Goal: Information Seeking & Learning: Understand process/instructions

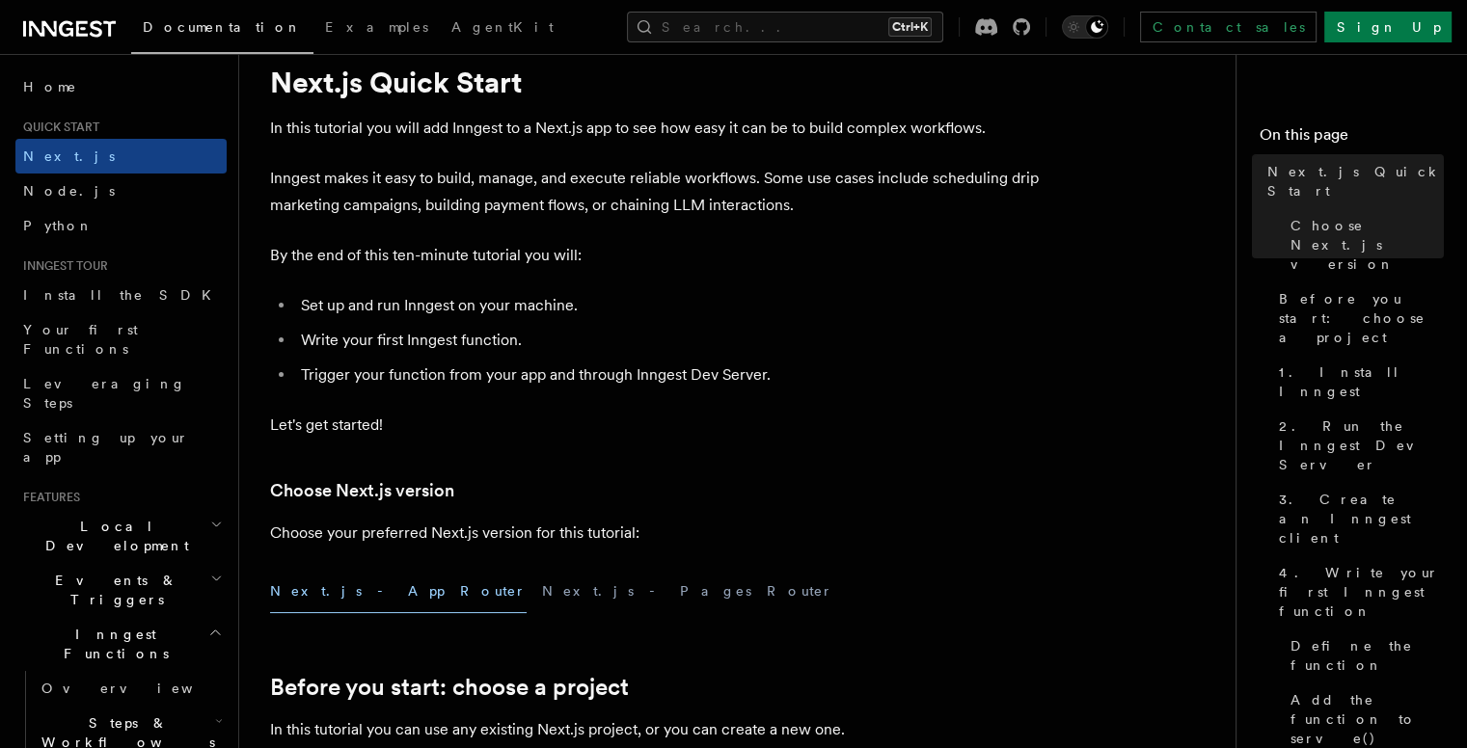
scroll to position [96, 0]
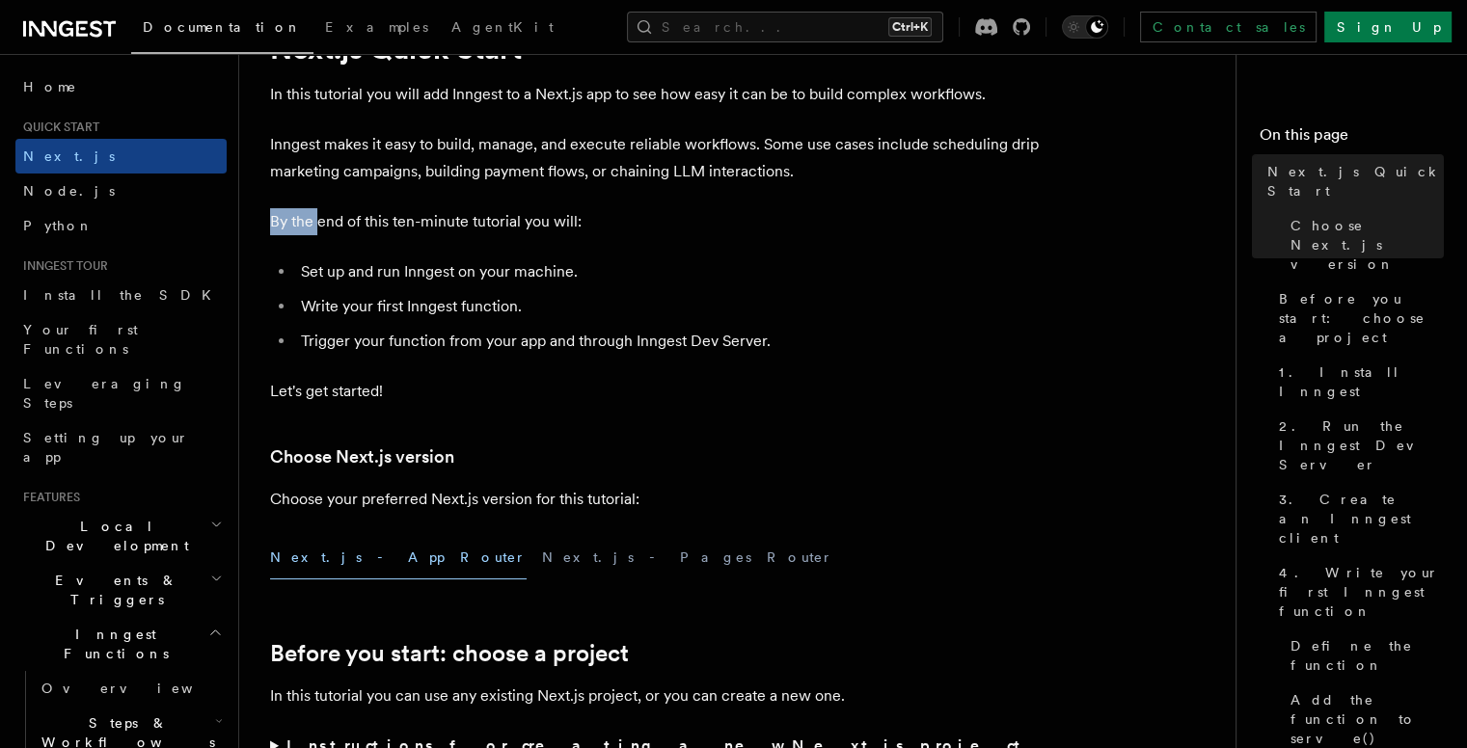
drag, startPoint x: 274, startPoint y: 231, endPoint x: 476, endPoint y: 232, distance: 202.5
click at [428, 232] on p "By the end of this ten-minute tutorial you will:" at bounding box center [656, 221] width 772 height 27
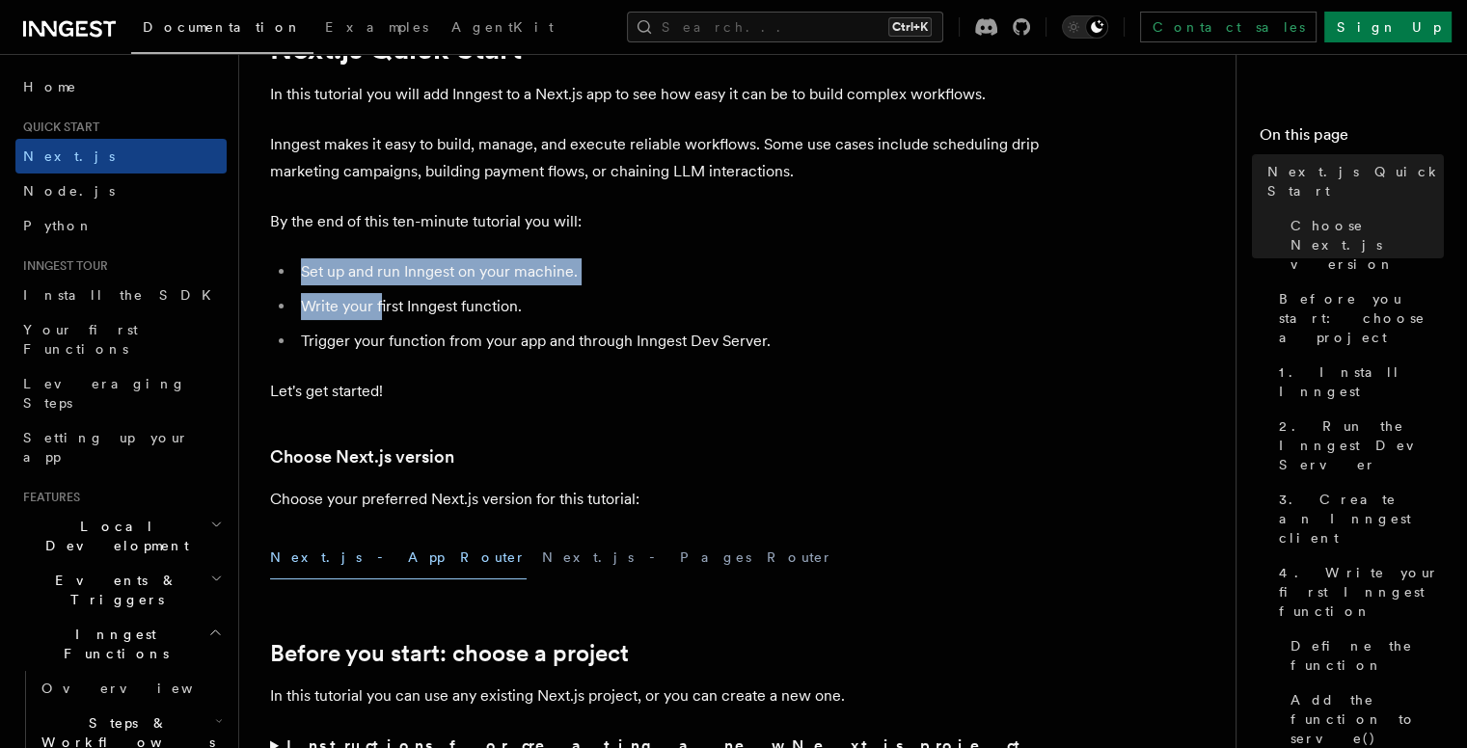
drag, startPoint x: 293, startPoint y: 275, endPoint x: 424, endPoint y: 286, distance: 131.7
click at [416, 287] on ul "Set up and run Inngest on your machine. Write your first Inngest function. Trig…" at bounding box center [656, 306] width 772 height 96
click at [442, 282] on li "Set up and run Inngest on your machine." at bounding box center [668, 271] width 746 height 27
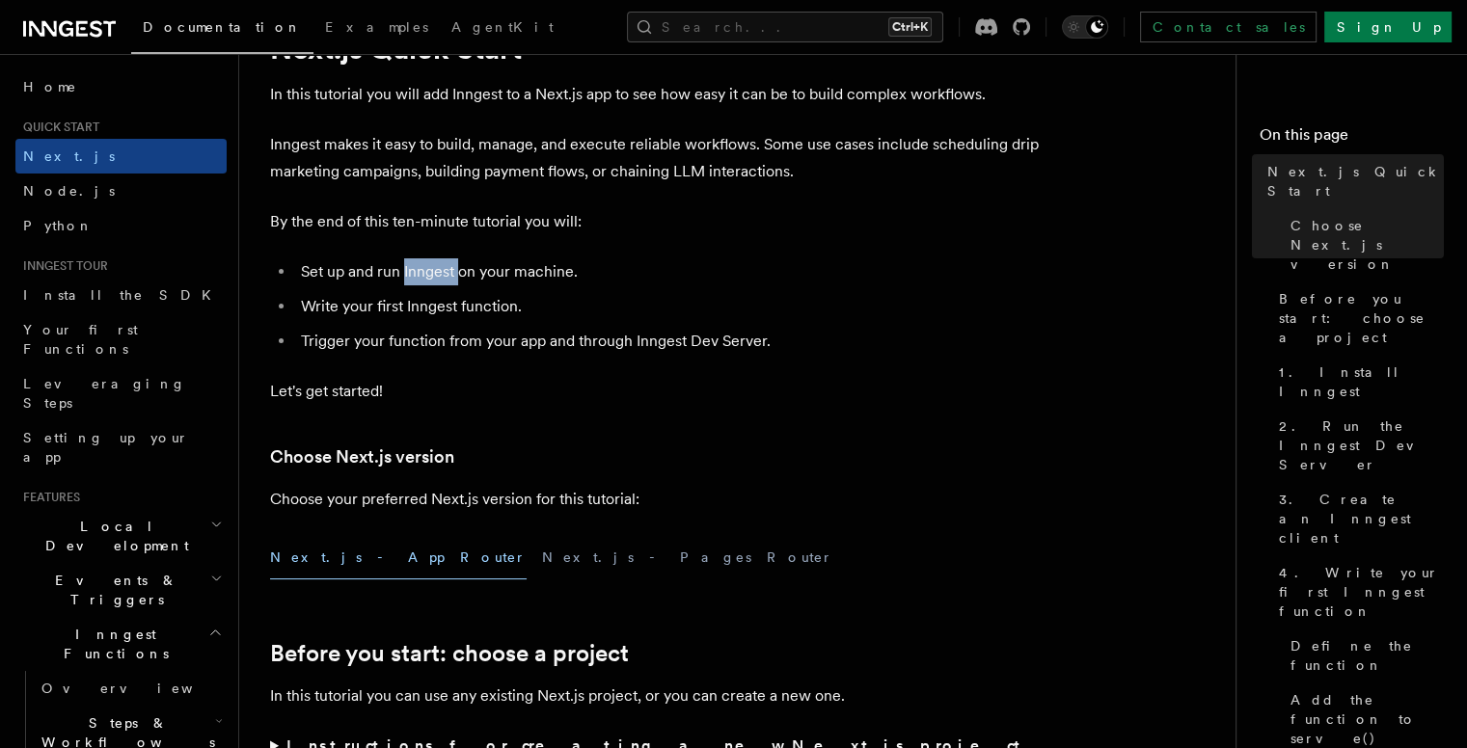
click at [442, 282] on li "Set up and run Inngest on your machine." at bounding box center [668, 271] width 746 height 27
click at [321, 310] on li "Write your first Inngest function." at bounding box center [668, 306] width 746 height 27
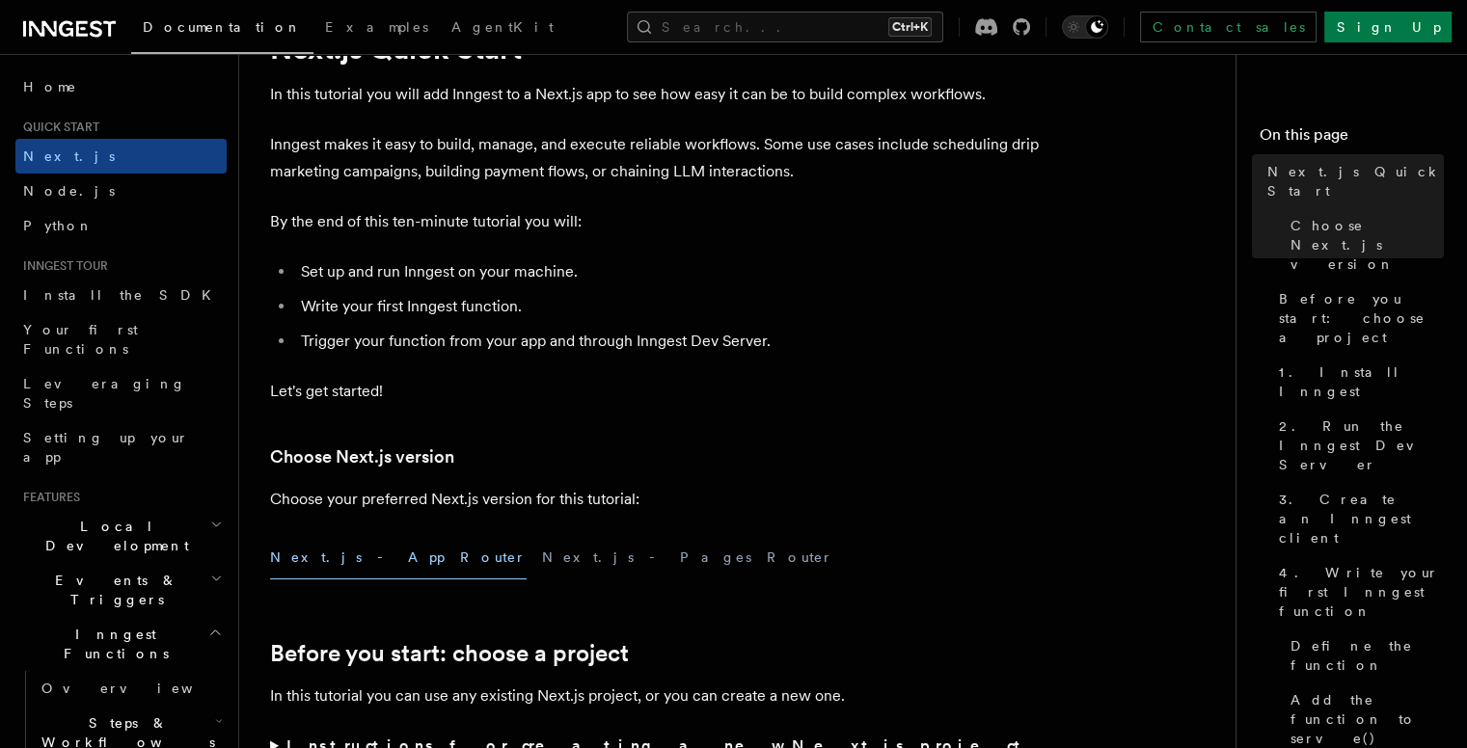
click at [445, 341] on li "Trigger your function from your app and through Inngest Dev Server." at bounding box center [668, 341] width 746 height 27
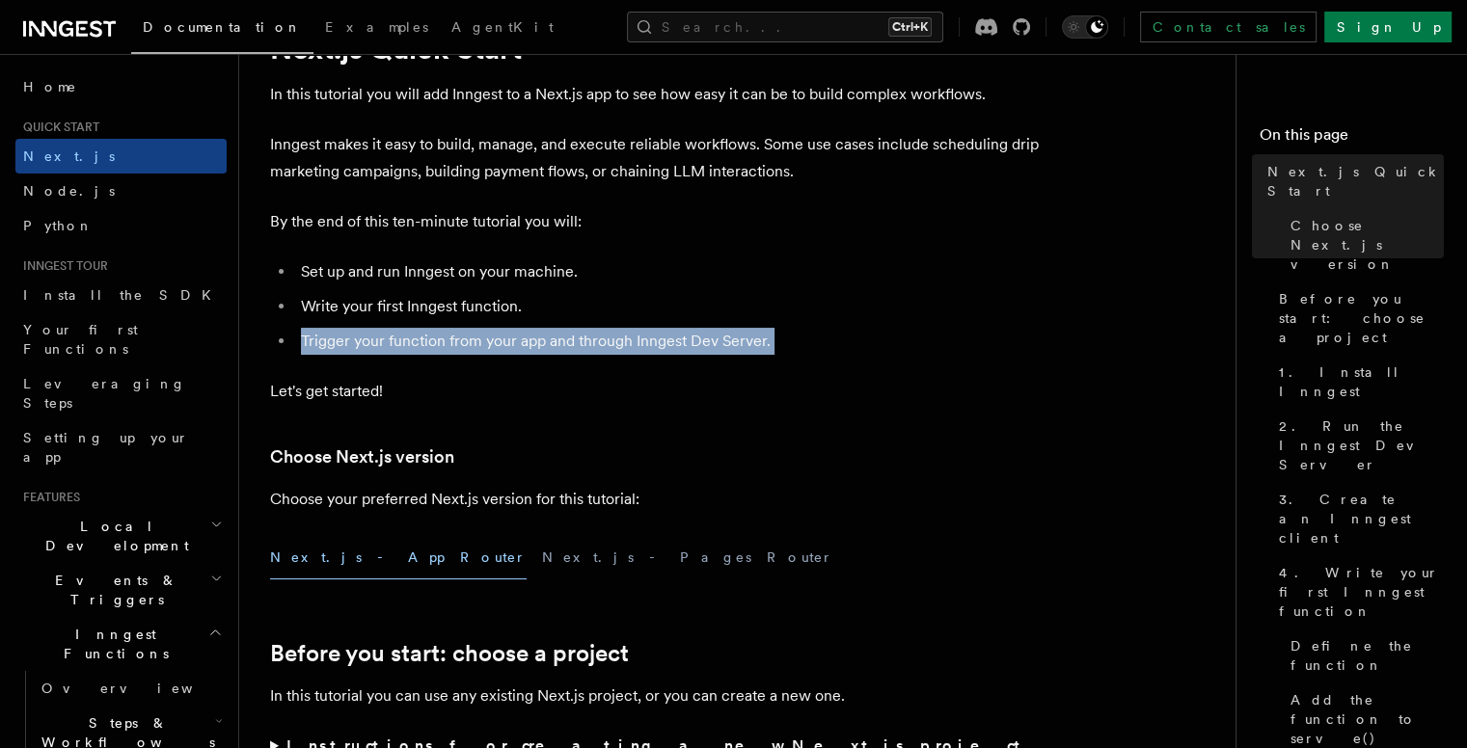
click at [445, 341] on li "Trigger your function from your app and through Inngest Dev Server." at bounding box center [668, 341] width 746 height 27
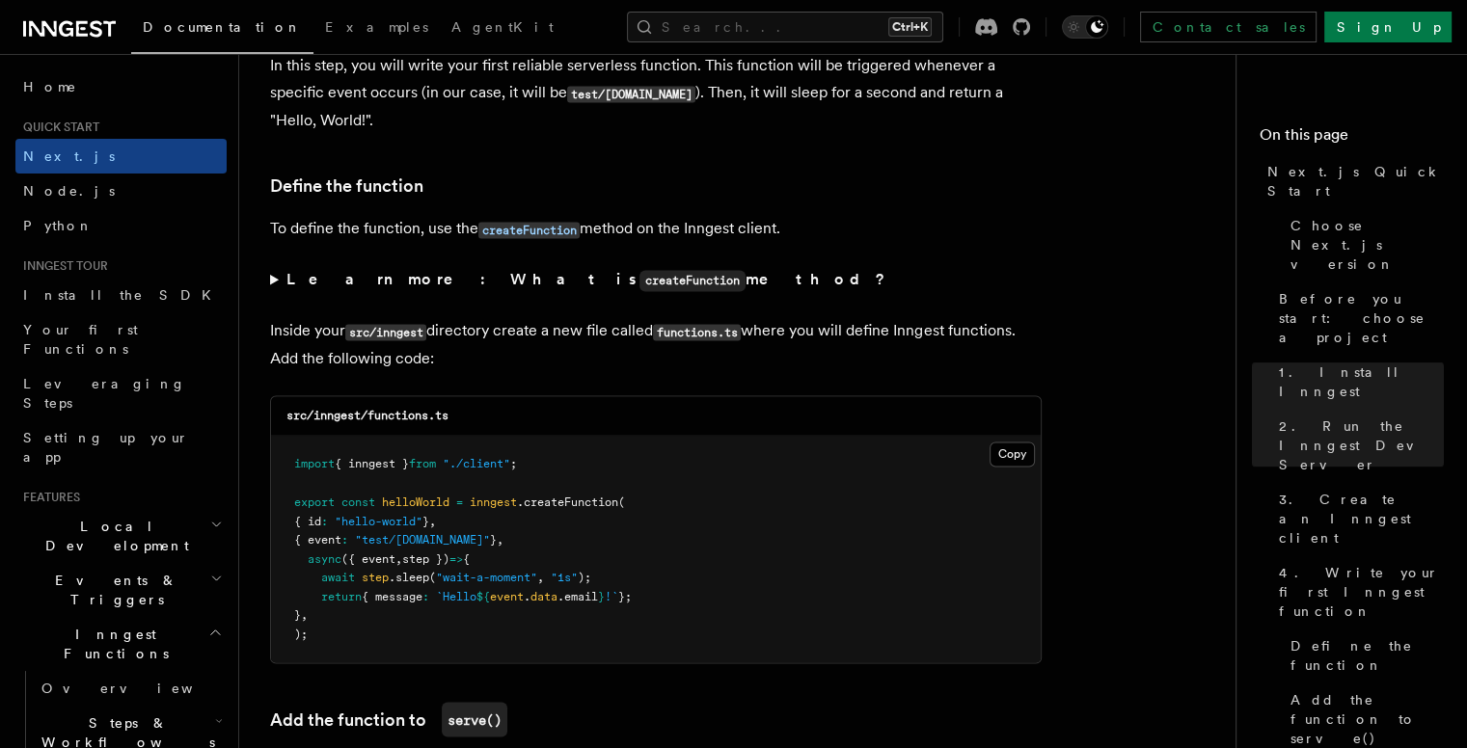
scroll to position [3761, 0]
